Goal: Task Accomplishment & Management: Manage account settings

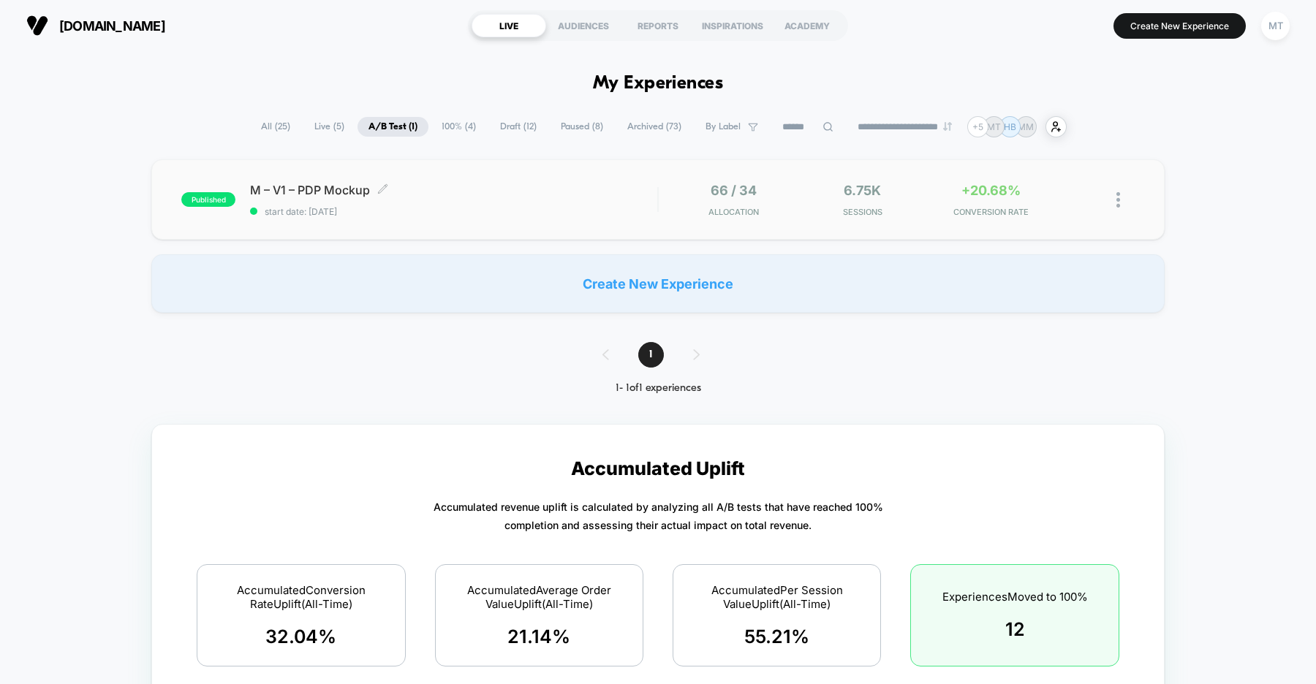
click at [498, 215] on span "start date: [DATE]" at bounding box center [453, 211] width 407 height 11
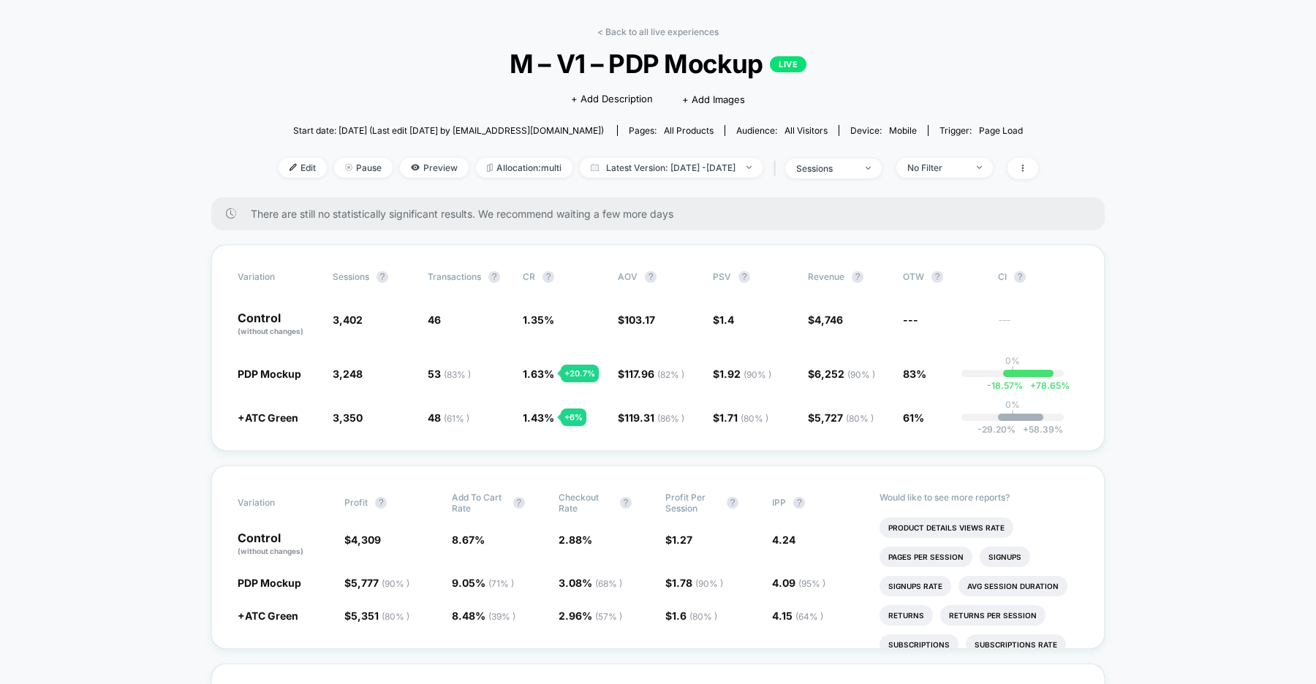
scroll to position [45, 0]
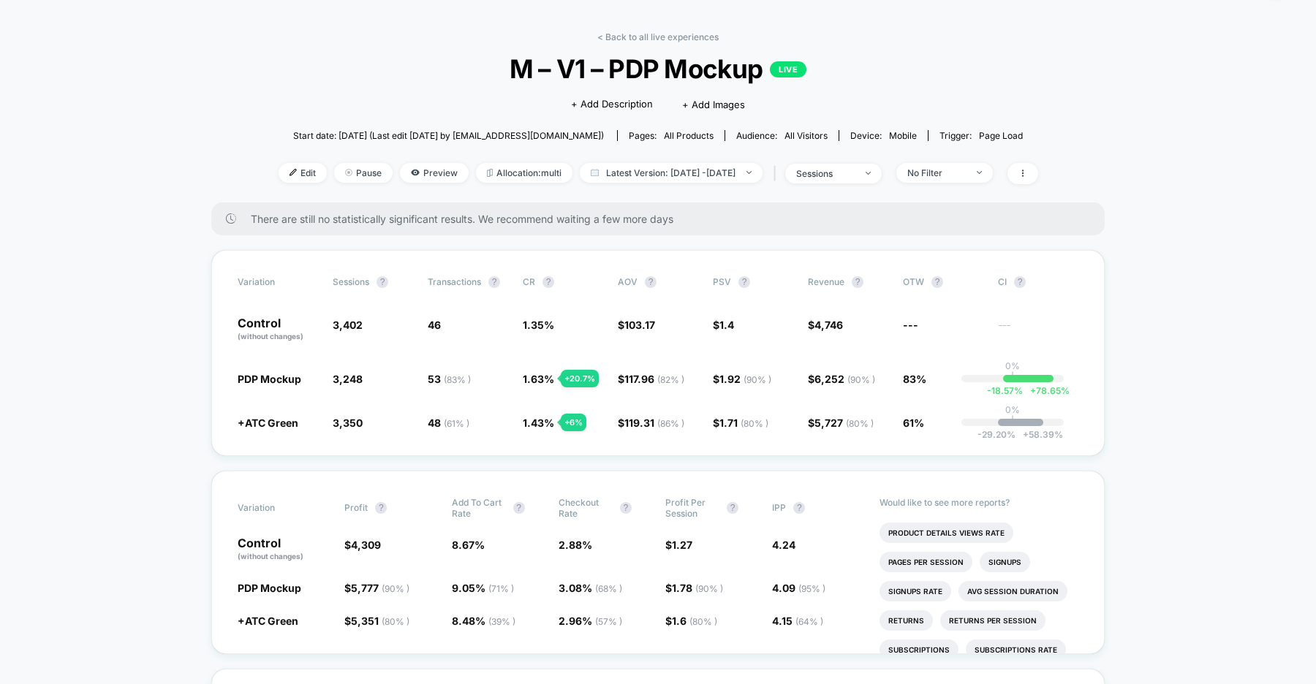
scroll to position [0, 0]
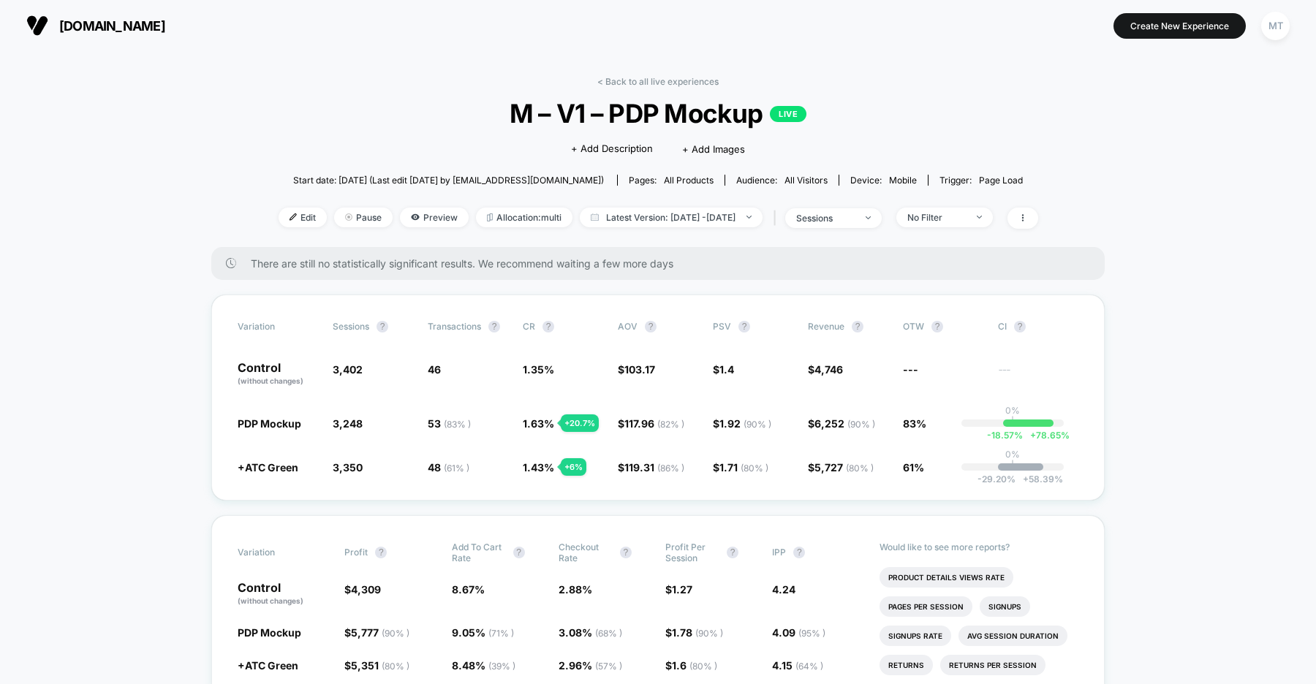
click at [123, 23] on span "[DOMAIN_NAME]" at bounding box center [112, 25] width 106 height 15
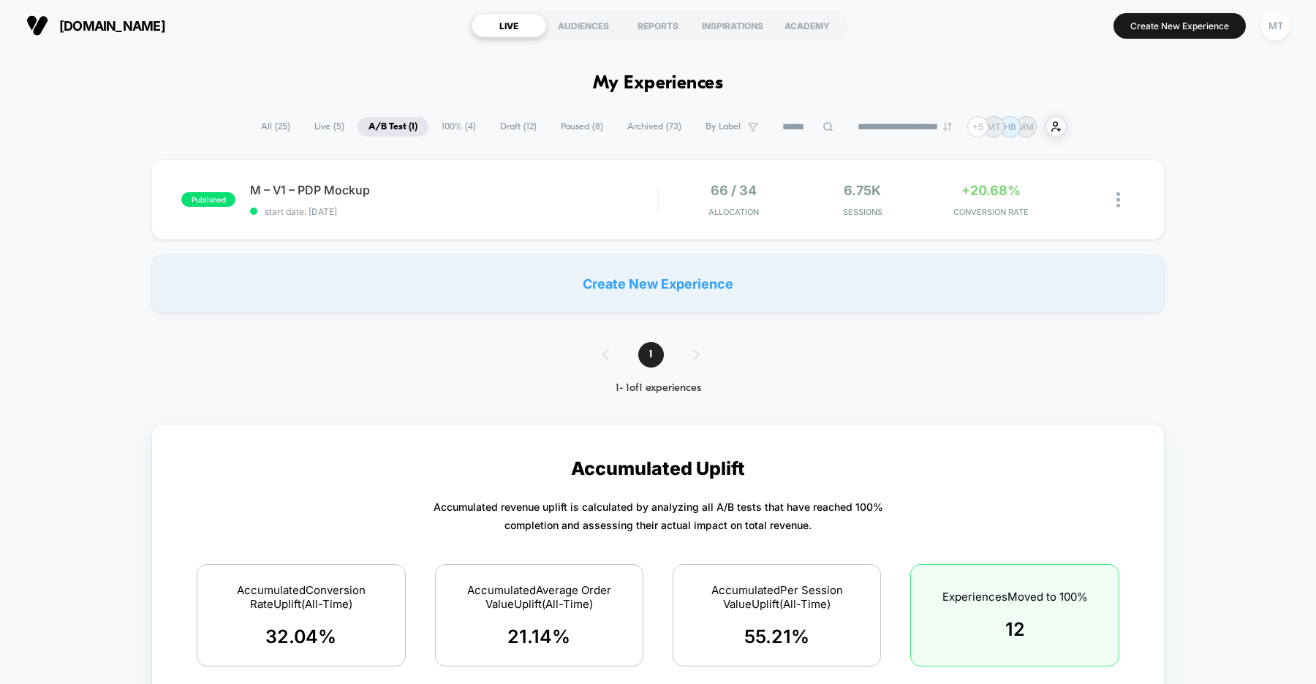
click at [515, 126] on span "Draft ( 12 )" at bounding box center [518, 127] width 58 height 20
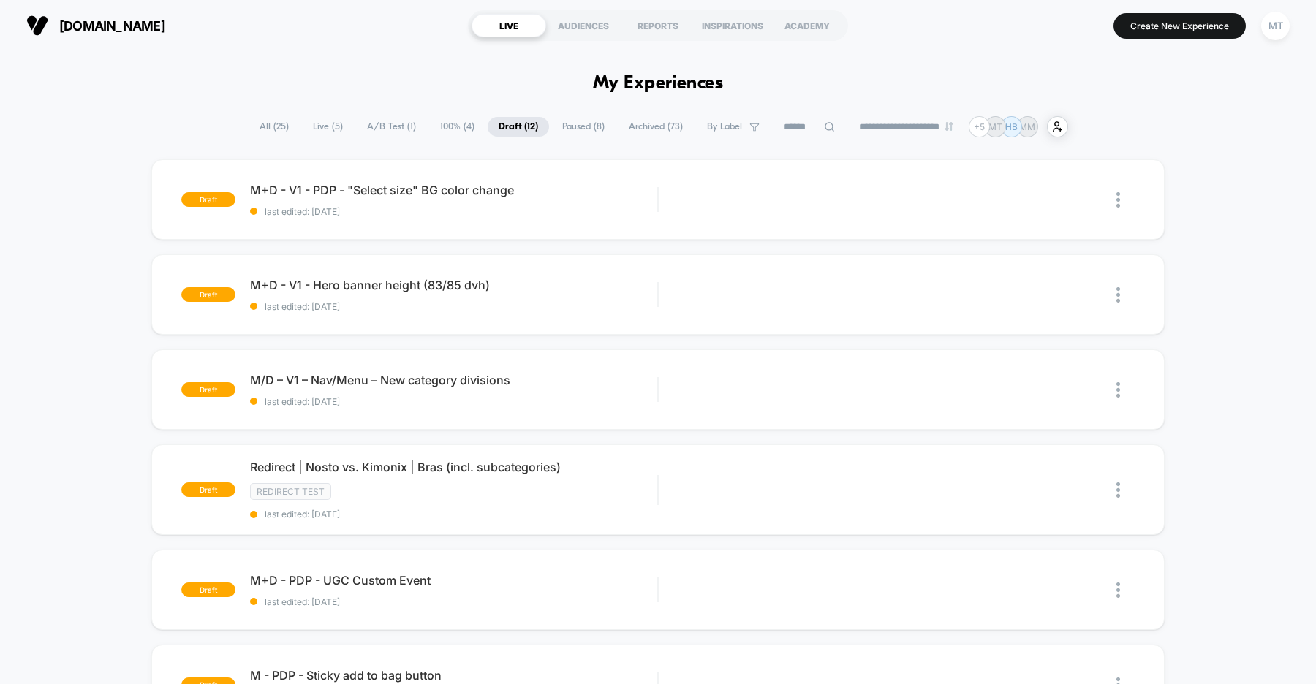
click at [394, 123] on span "A/B Test ( 1 )" at bounding box center [391, 127] width 71 height 20
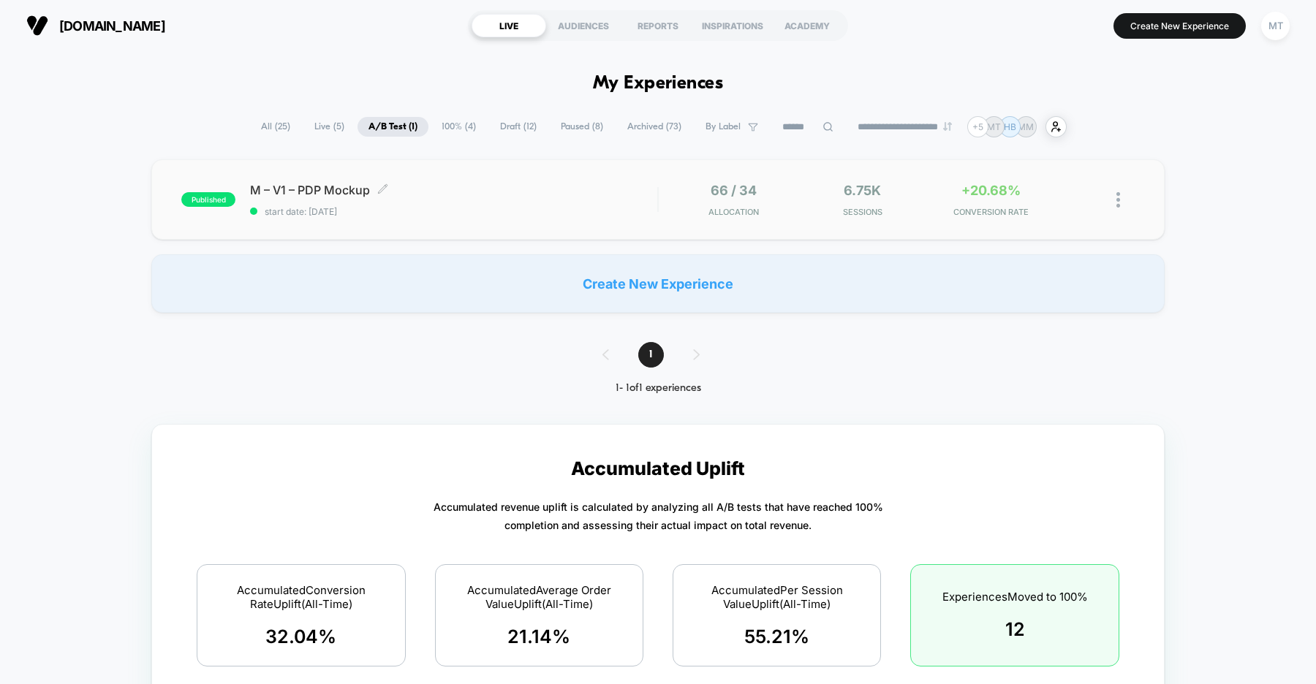
click at [427, 189] on span "M – V1 – PDP Mockup Click to edit experience details" at bounding box center [453, 190] width 407 height 15
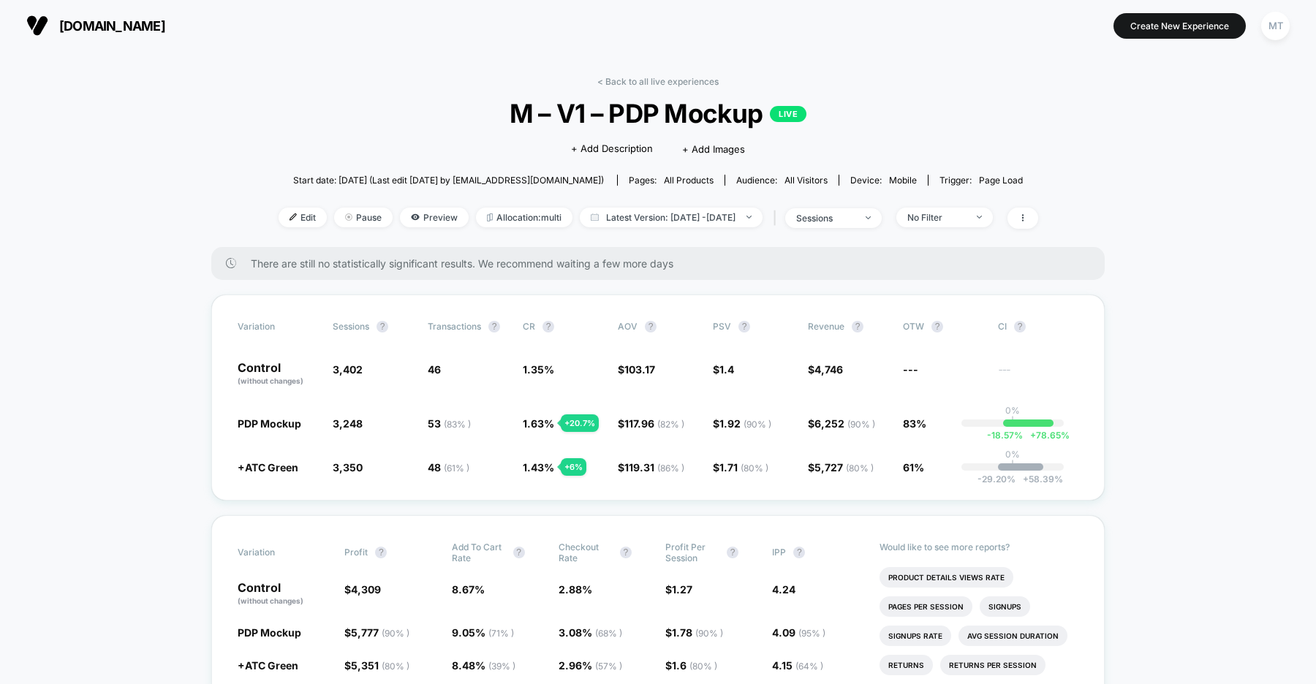
click at [165, 23] on span "[DOMAIN_NAME]" at bounding box center [112, 25] width 106 height 15
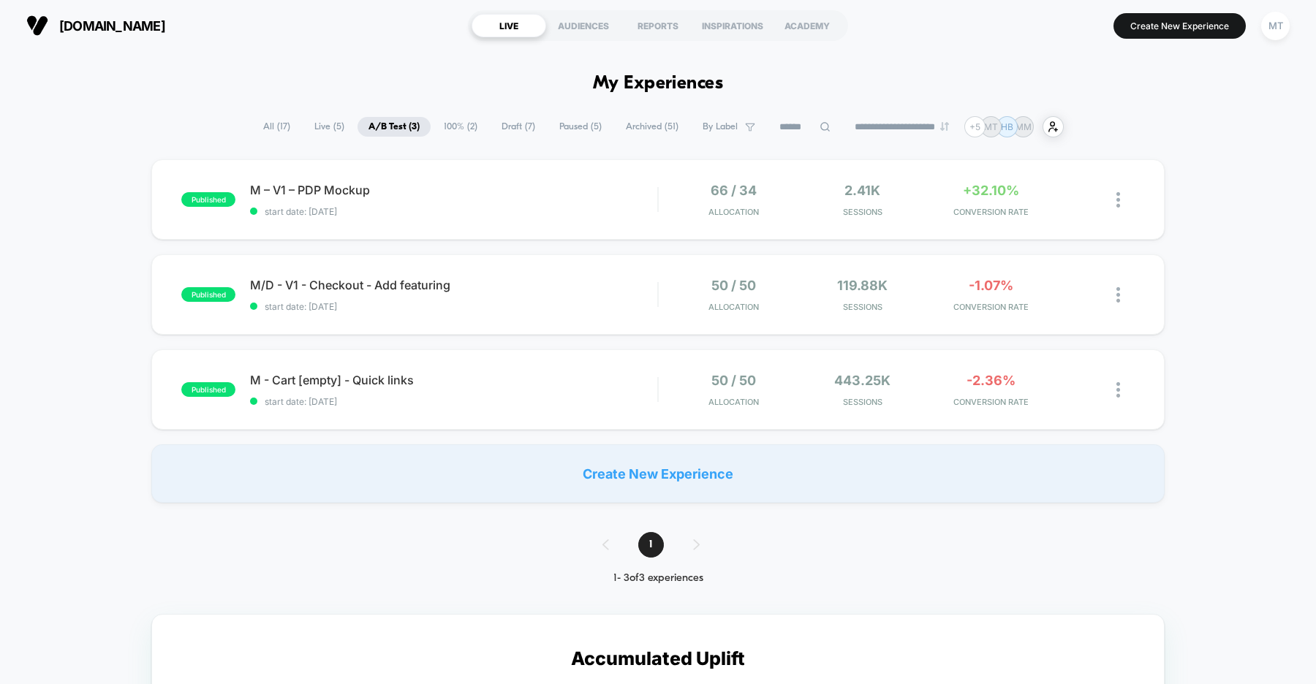
click at [512, 132] on span "Draft ( 7 )" at bounding box center [518, 127] width 56 height 20
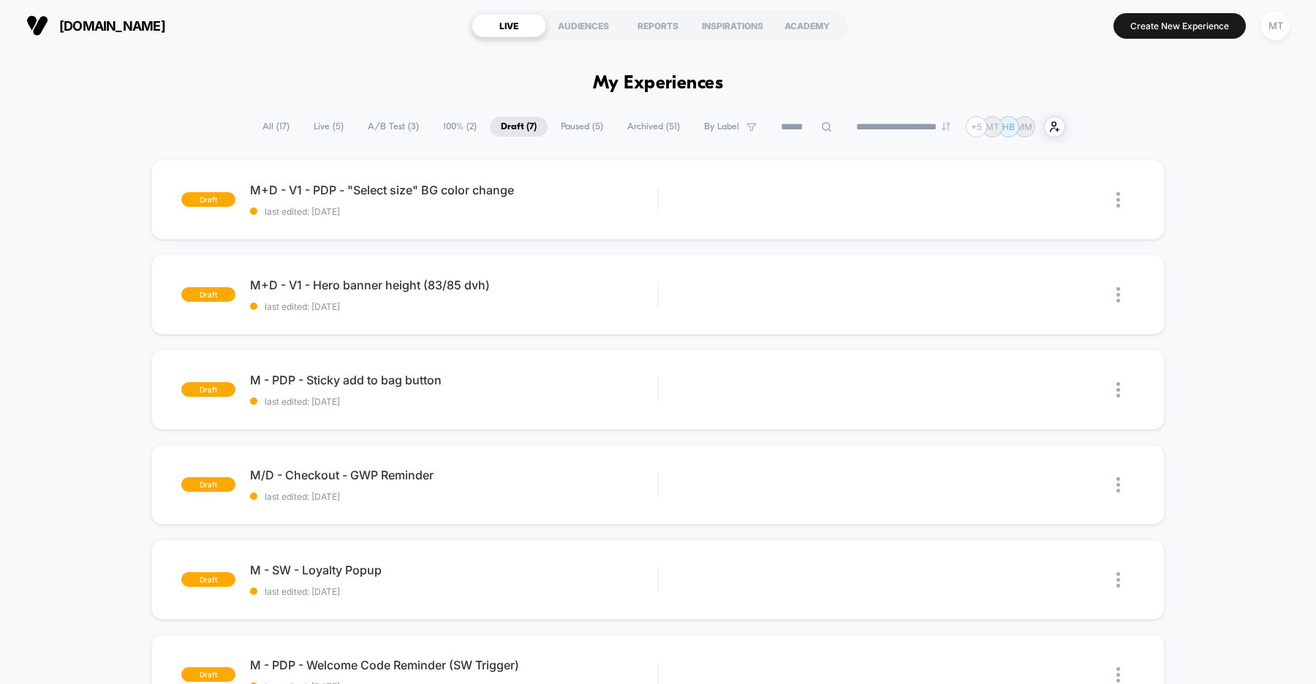
click at [386, 126] on span "A/B Test ( 3 )" at bounding box center [393, 127] width 73 height 20
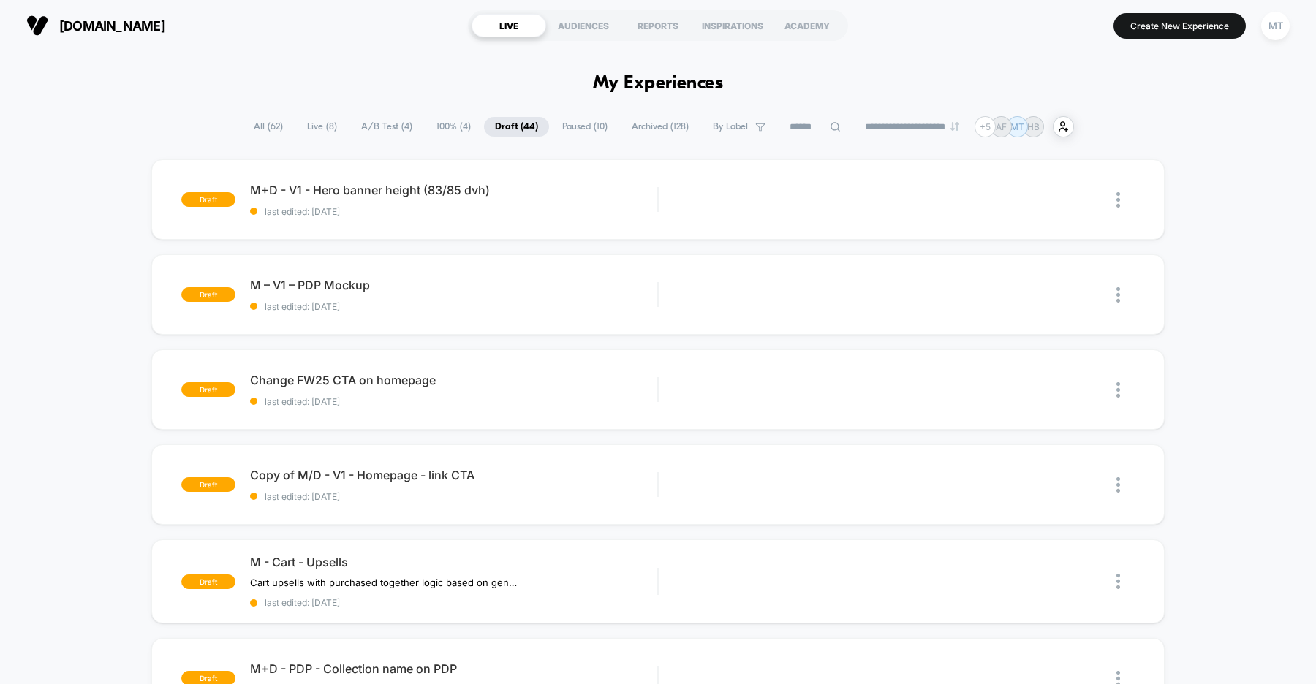
click at [392, 121] on span "A/B Test ( 4 )" at bounding box center [386, 127] width 73 height 20
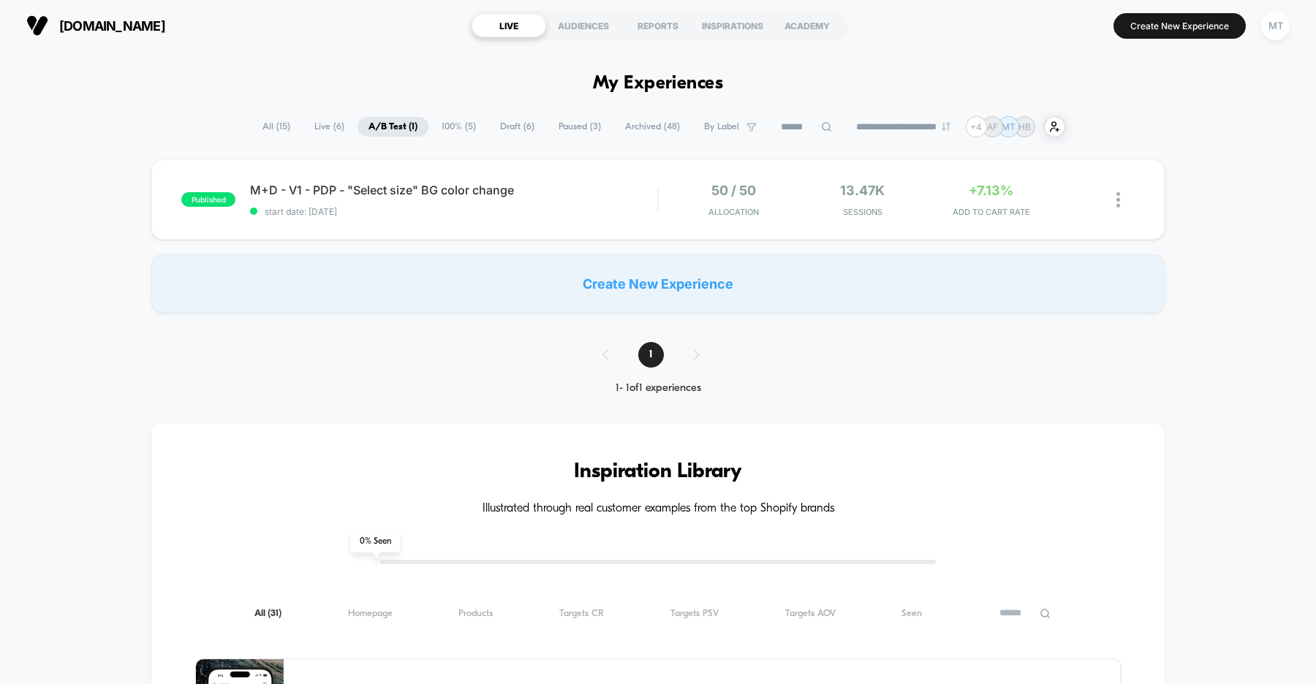
click at [501, 129] on span "Draft ( 6 )" at bounding box center [517, 127] width 56 height 20
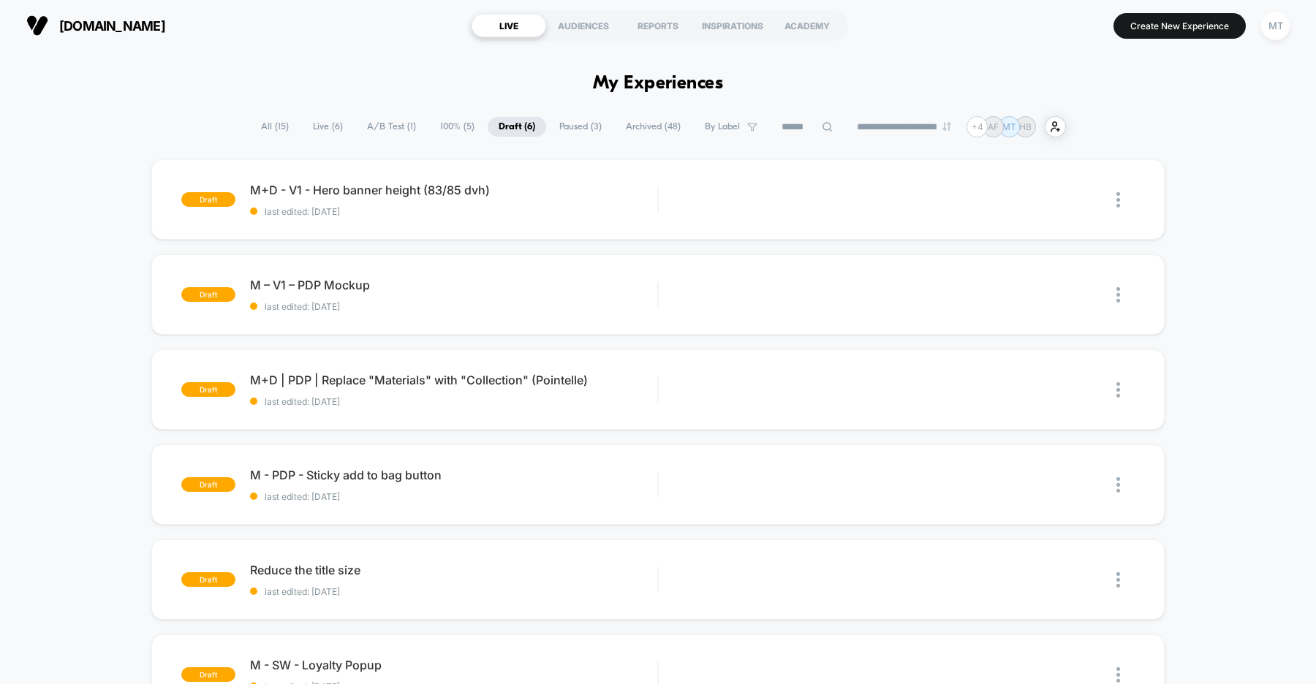
click at [395, 124] on span "A/B Test ( 1 )" at bounding box center [391, 127] width 71 height 20
